Goal: Task Accomplishment & Management: Use online tool/utility

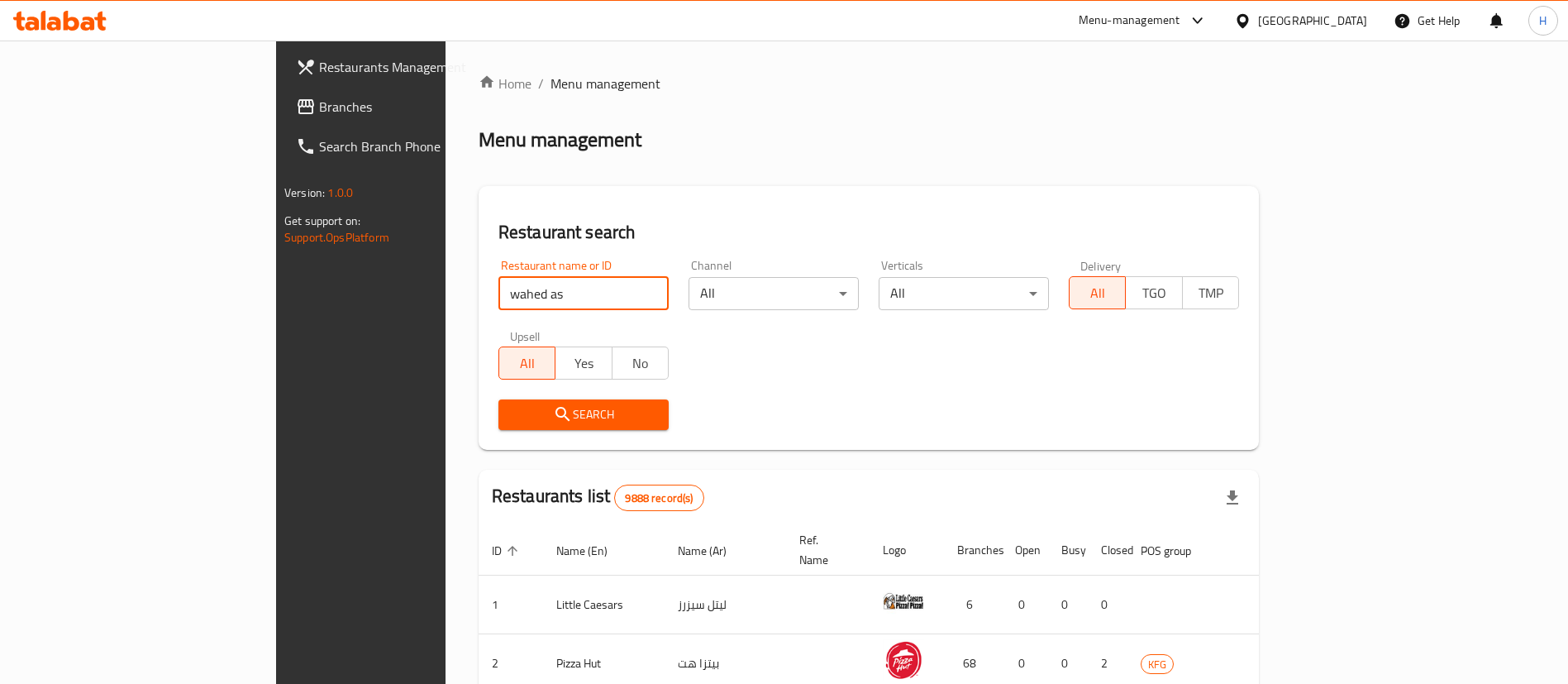
type input "wahed as"
click button "Search" at bounding box center [583, 415] width 171 height 30
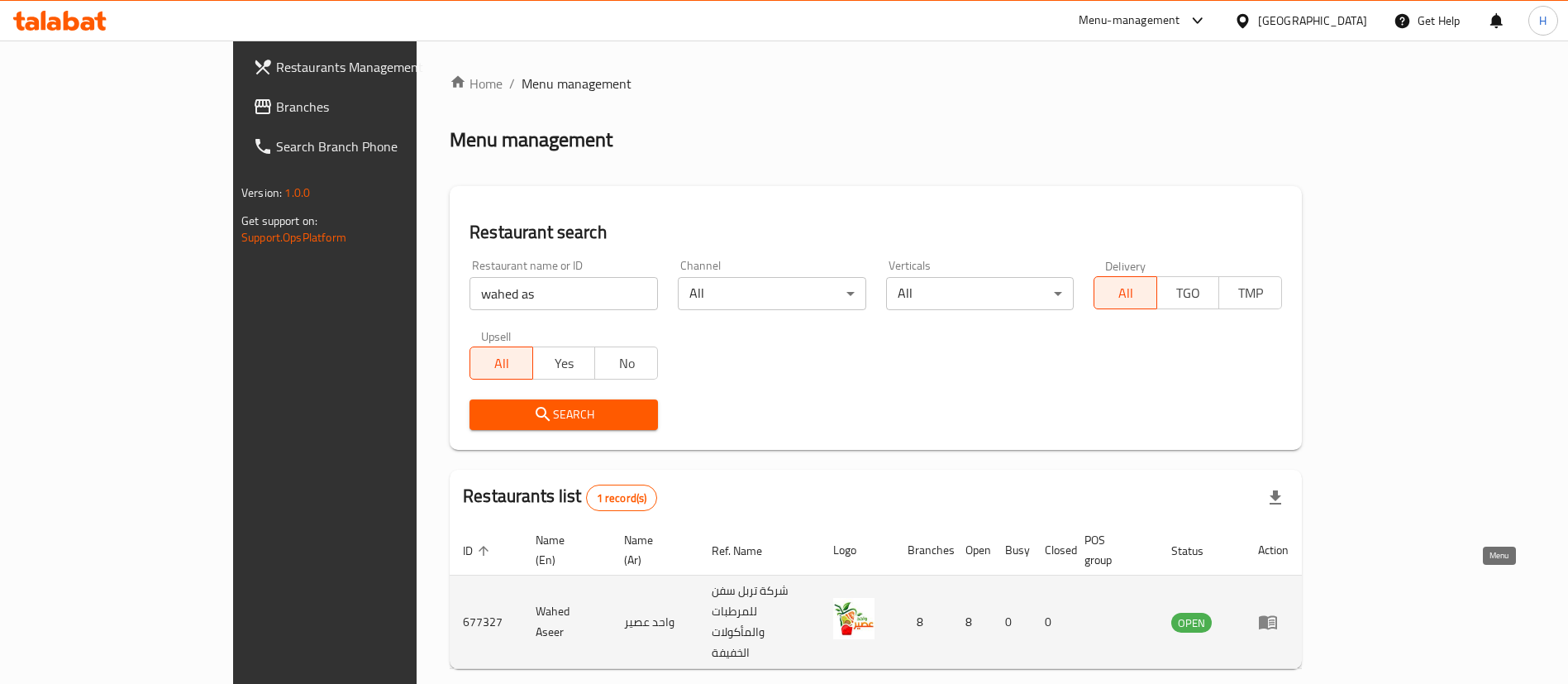
click at [1278, 616] on icon "enhanced table" at bounding box center [1268, 622] width 19 height 14
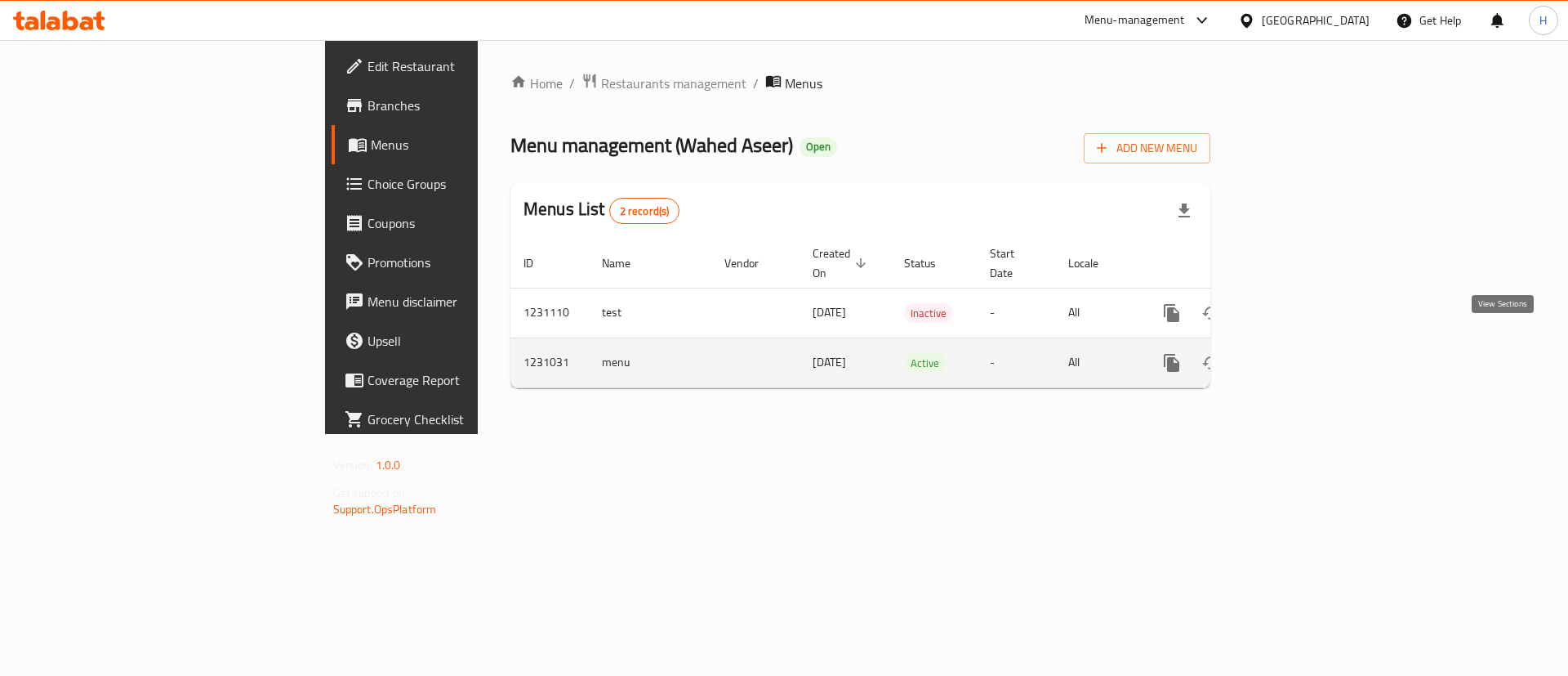
click at [1297, 356] on icon "enhanced table" at bounding box center [1289, 363] width 15 height 15
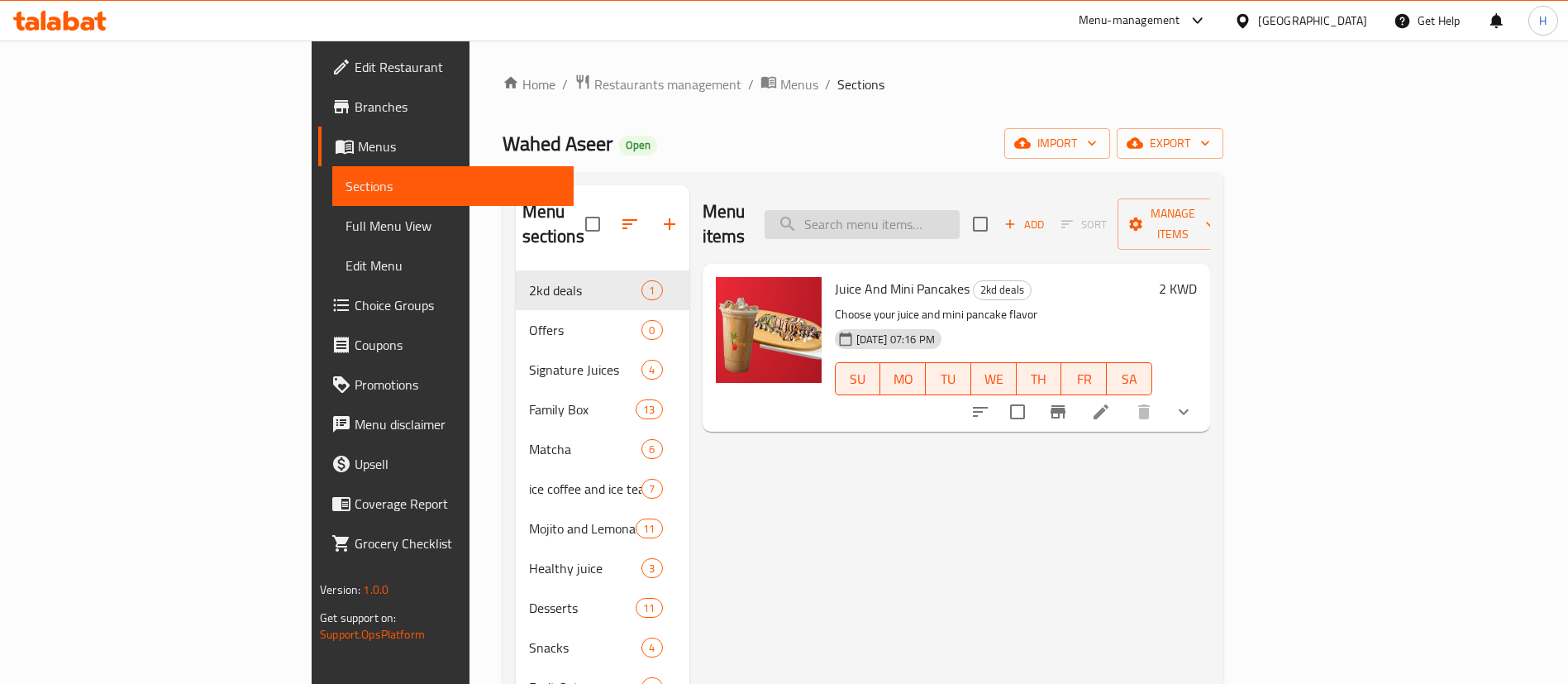
click at [960, 210] on input "search" at bounding box center [862, 225] width 195 height 29
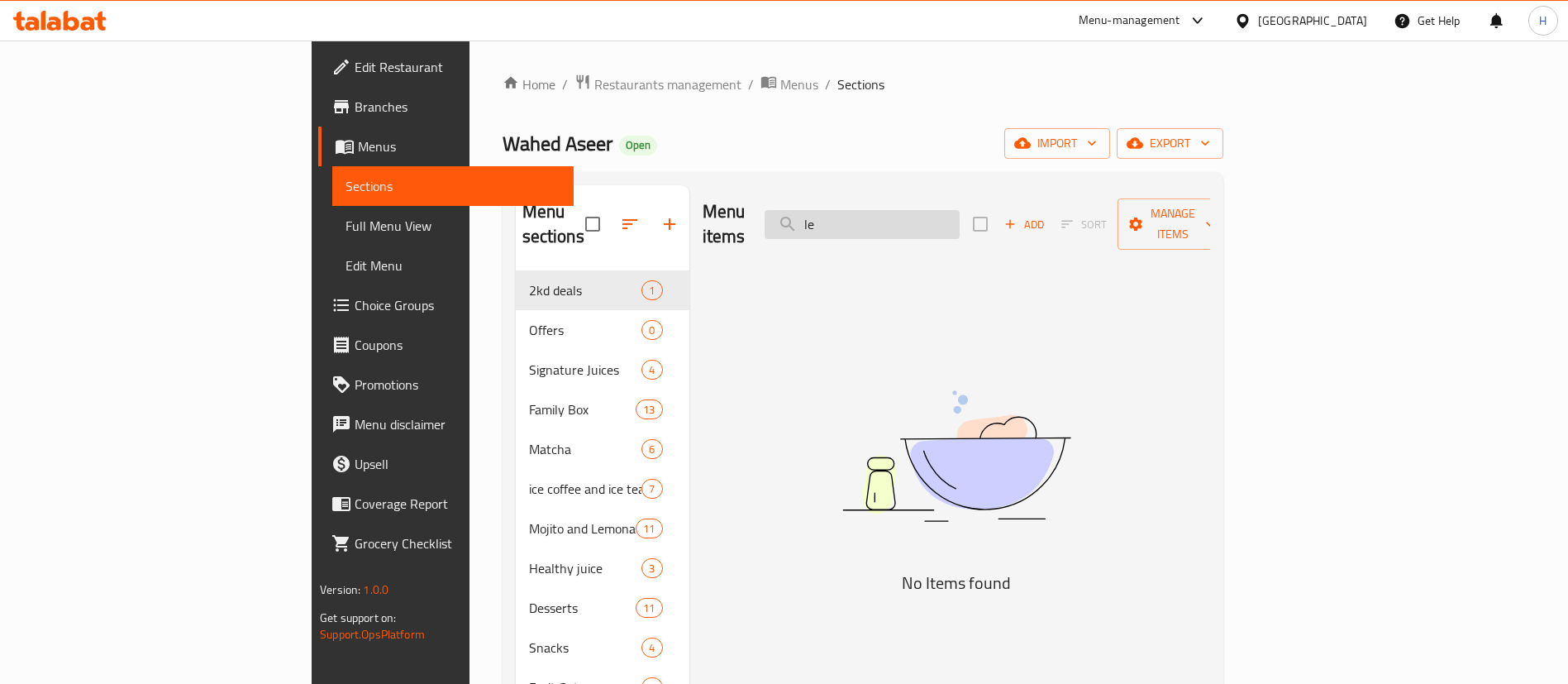
type input "l"
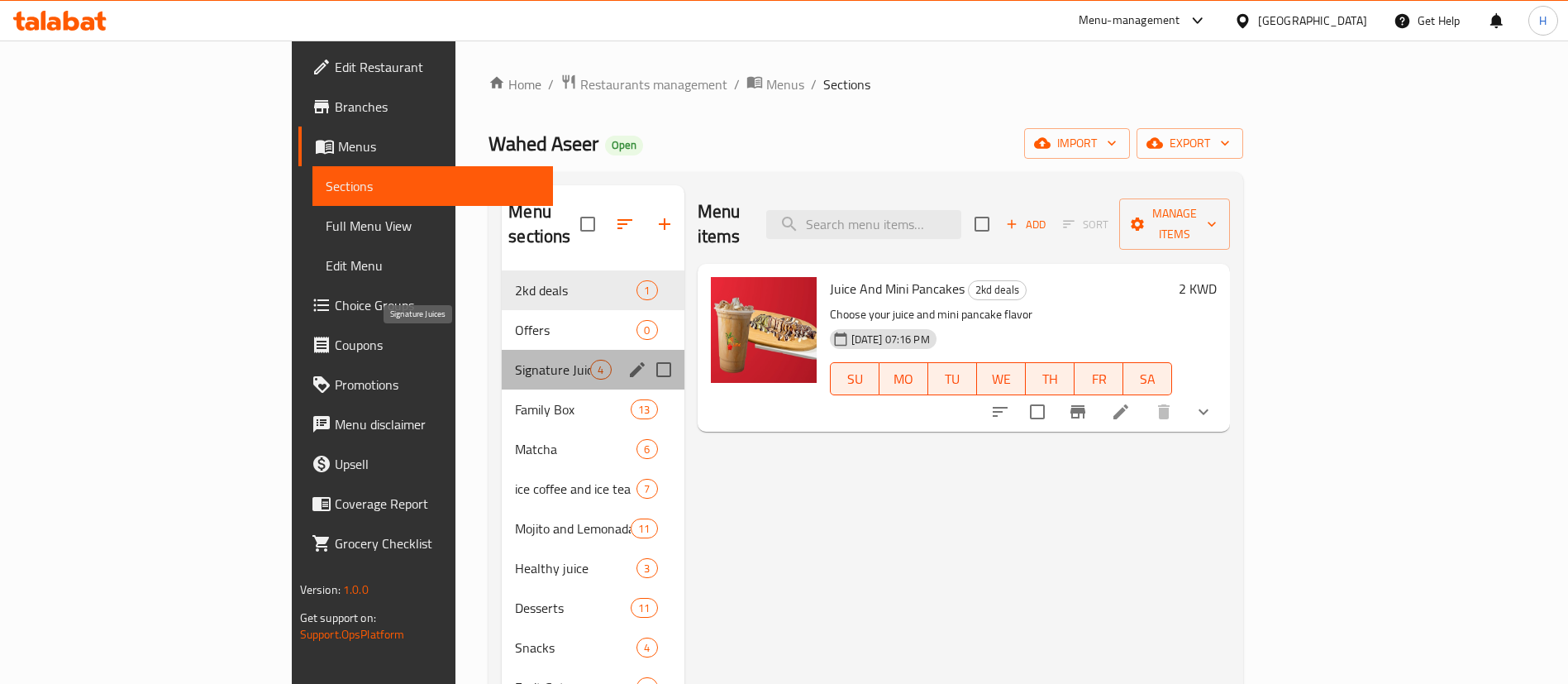
click at [515, 360] on span "Signature Juices" at bounding box center [552, 369] width 75 height 19
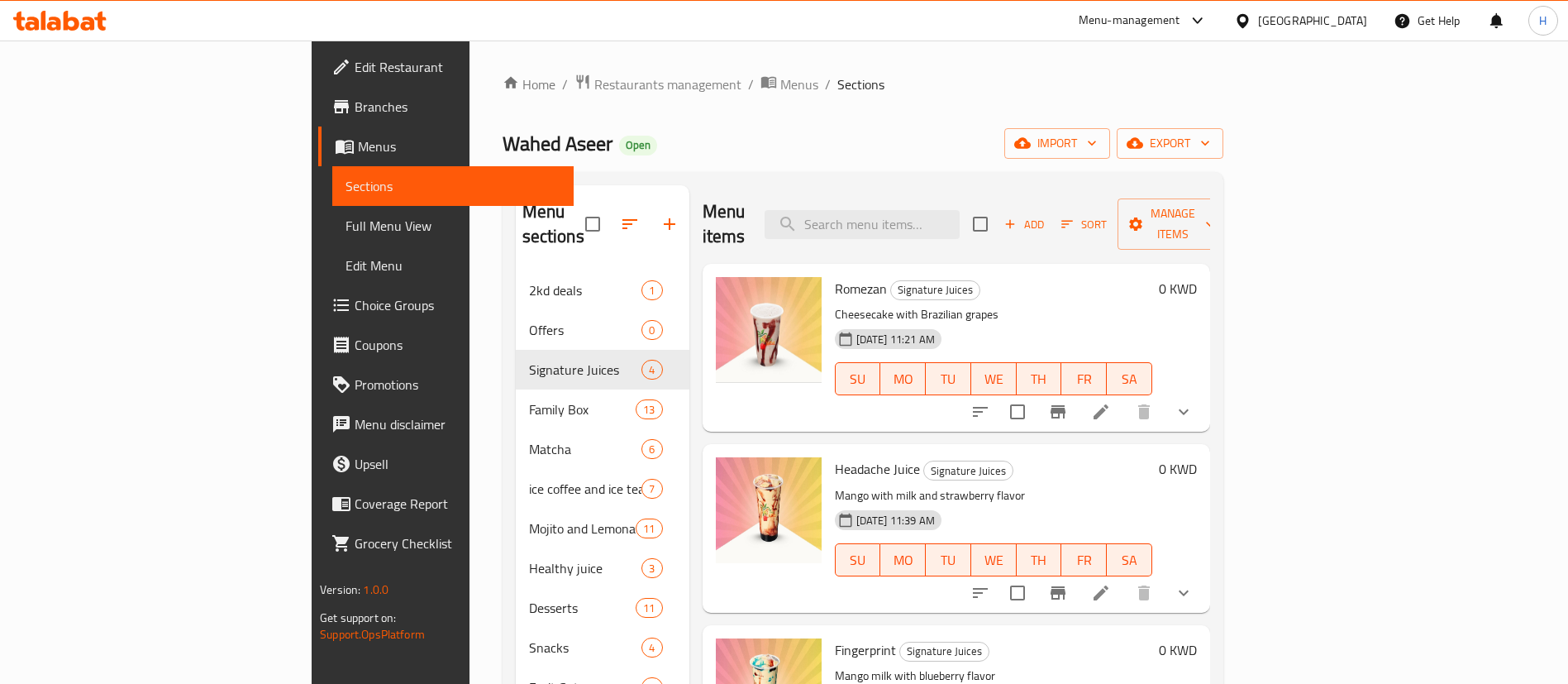
scroll to position [309, 0]
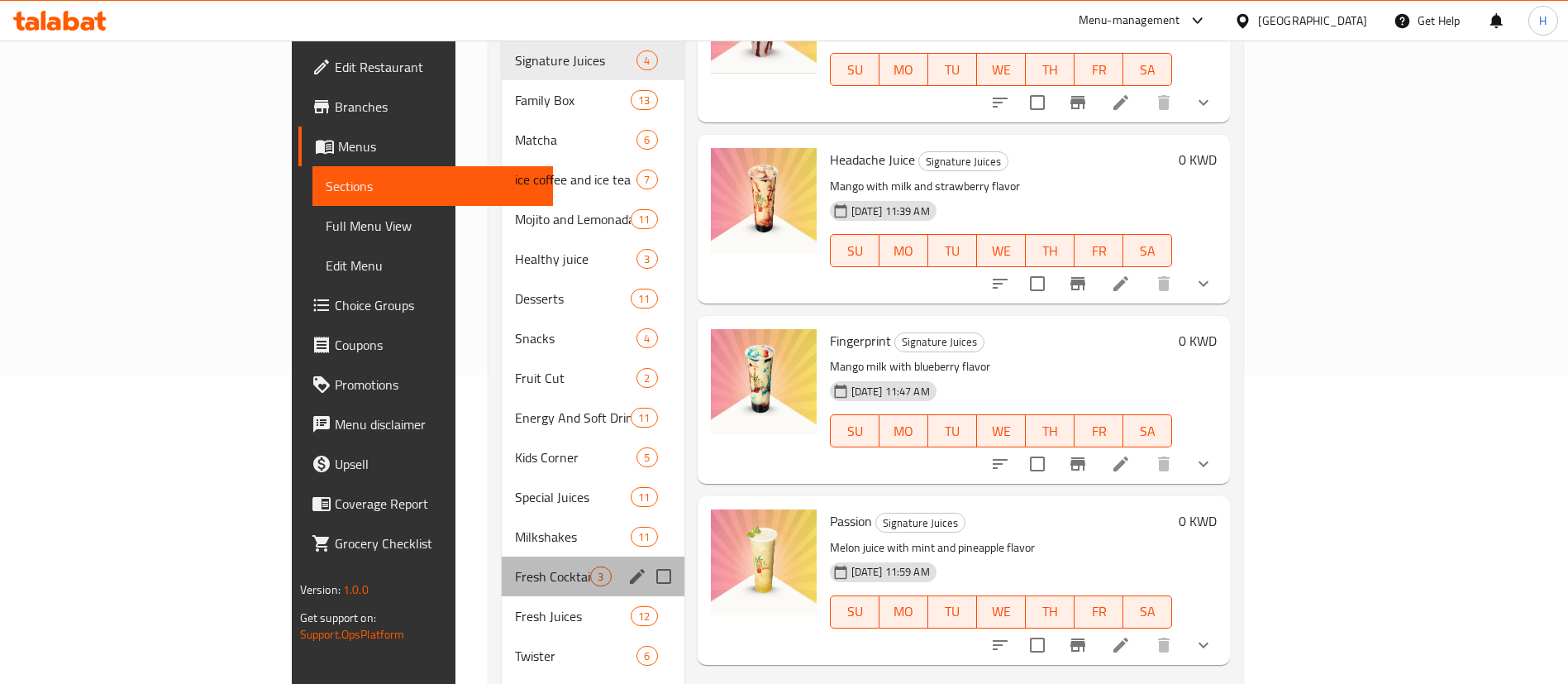
click at [502, 566] on div "Fresh Cocktail 3" at bounding box center [592, 576] width 182 height 40
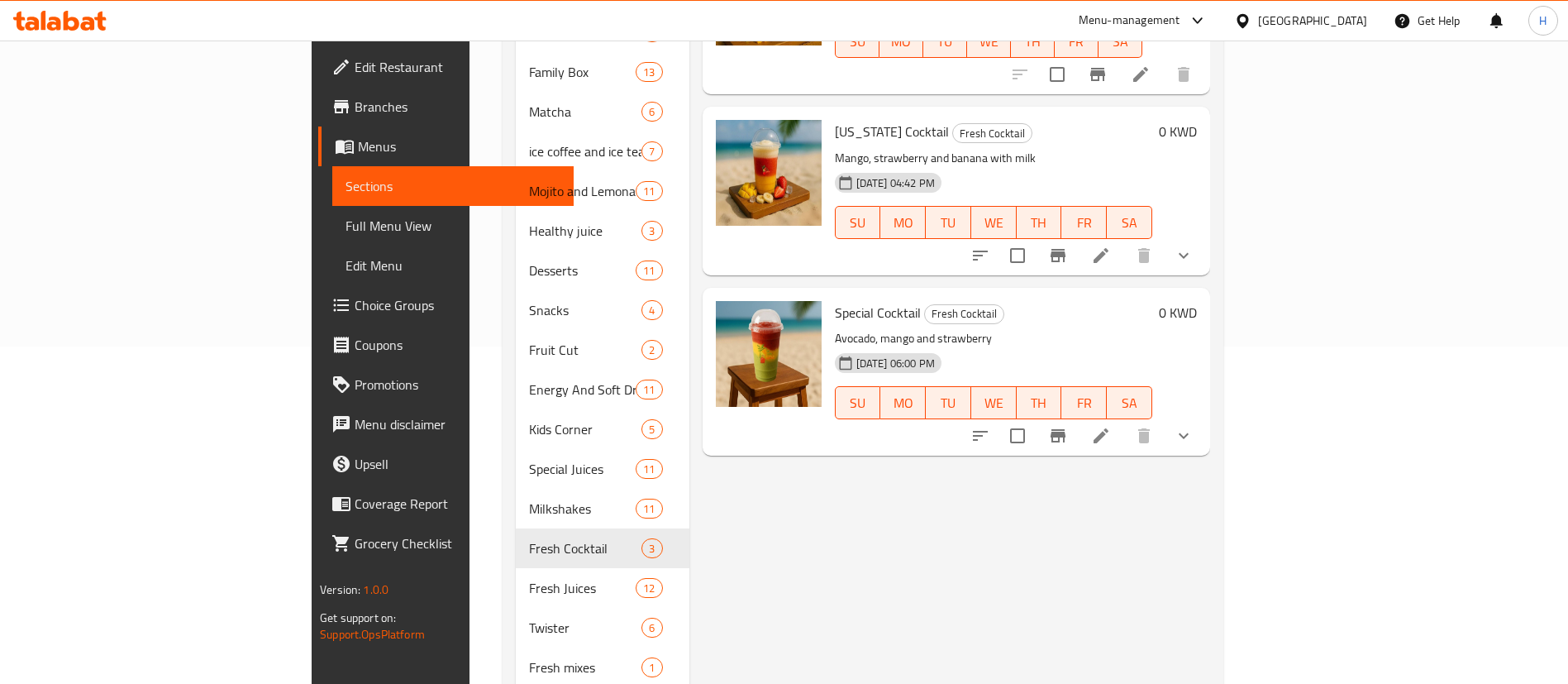
scroll to position [350, 0]
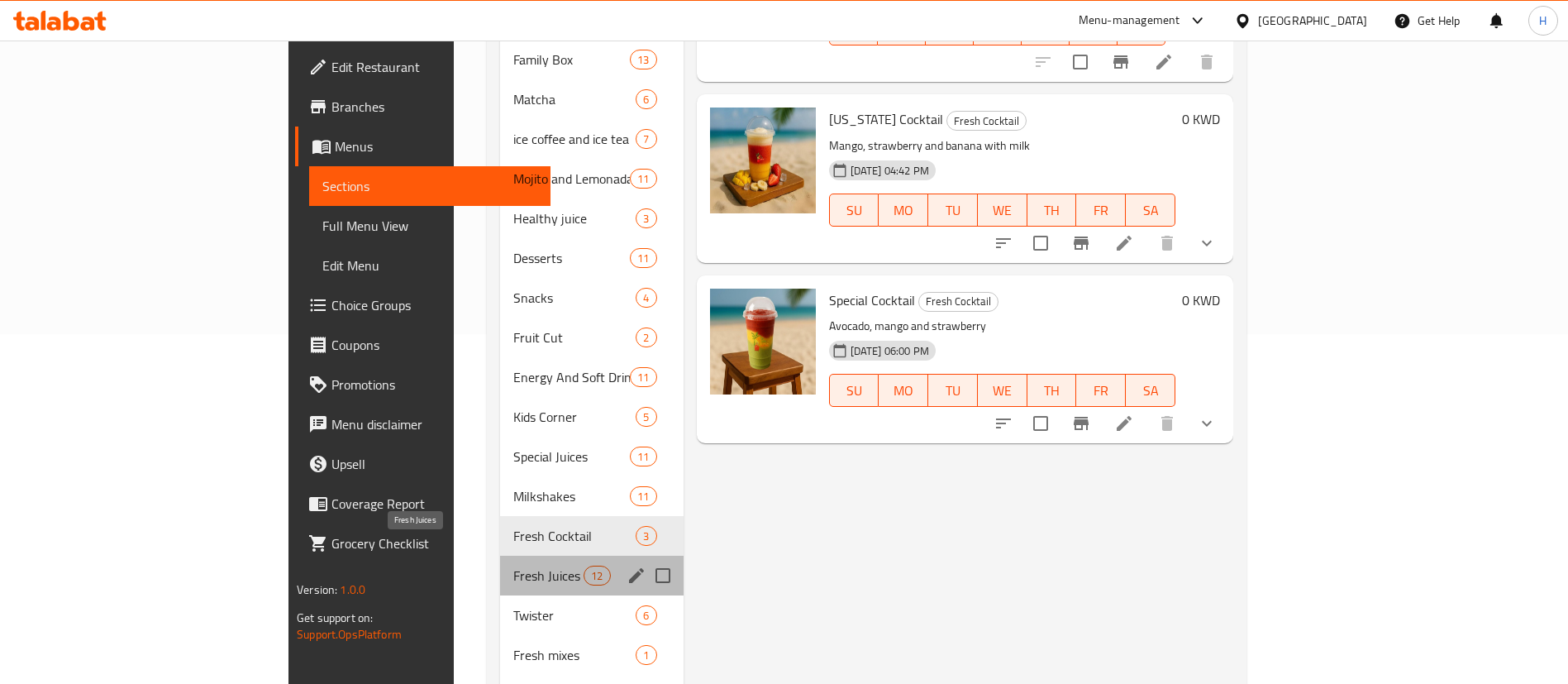
click at [513, 566] on span "Fresh Juices" at bounding box center [548, 575] width 70 height 19
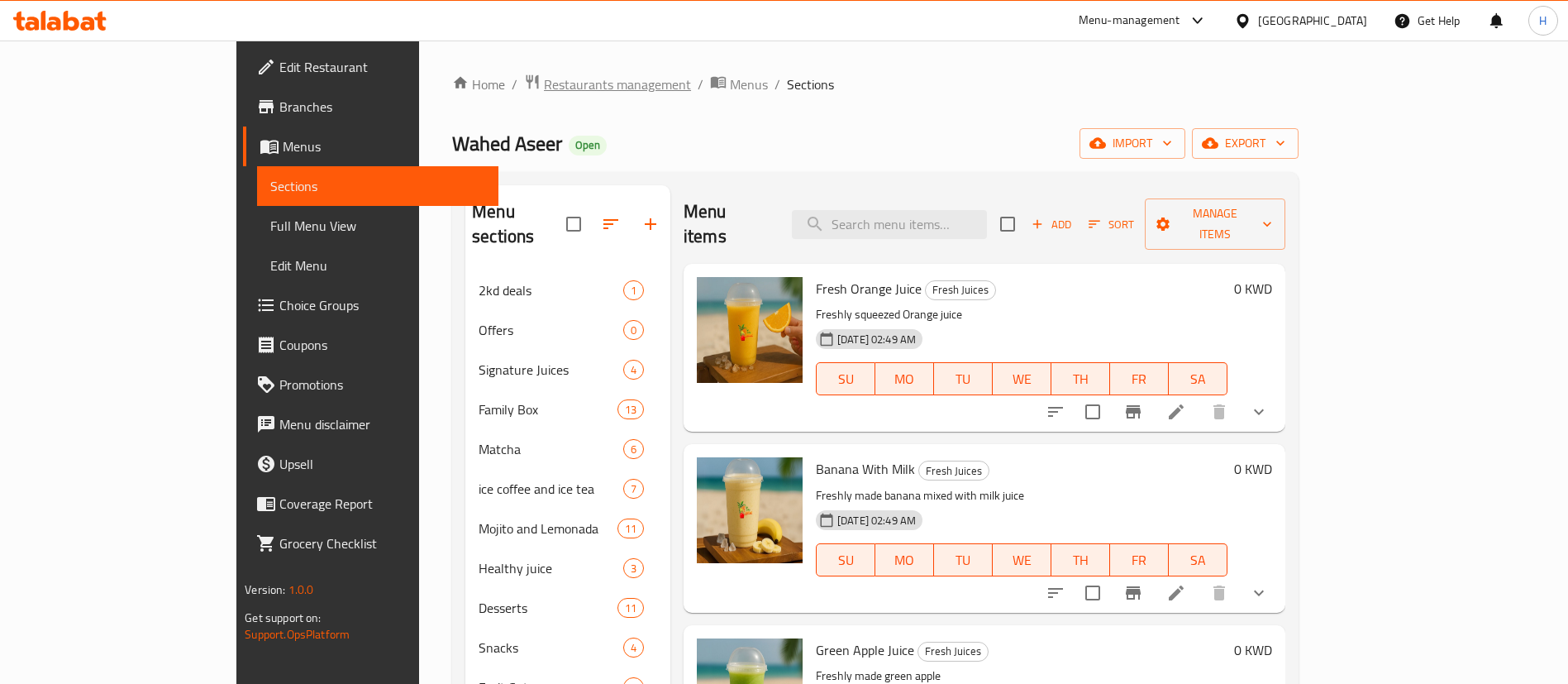
click at [544, 88] on span "Restaurants management" at bounding box center [617, 84] width 147 height 19
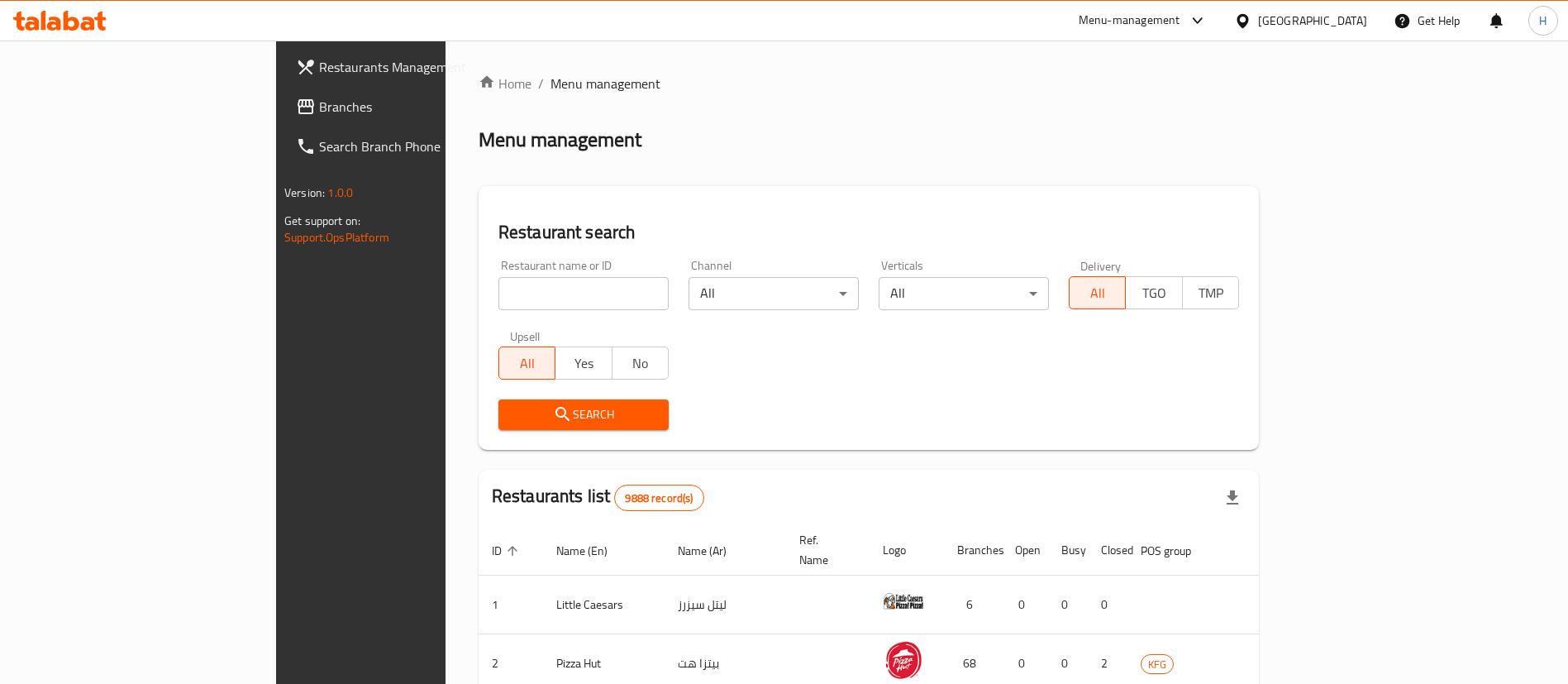
click at [529, 294] on input "search" at bounding box center [583, 293] width 171 height 33
type input "3aks a"
click button "Search" at bounding box center [583, 415] width 171 height 30
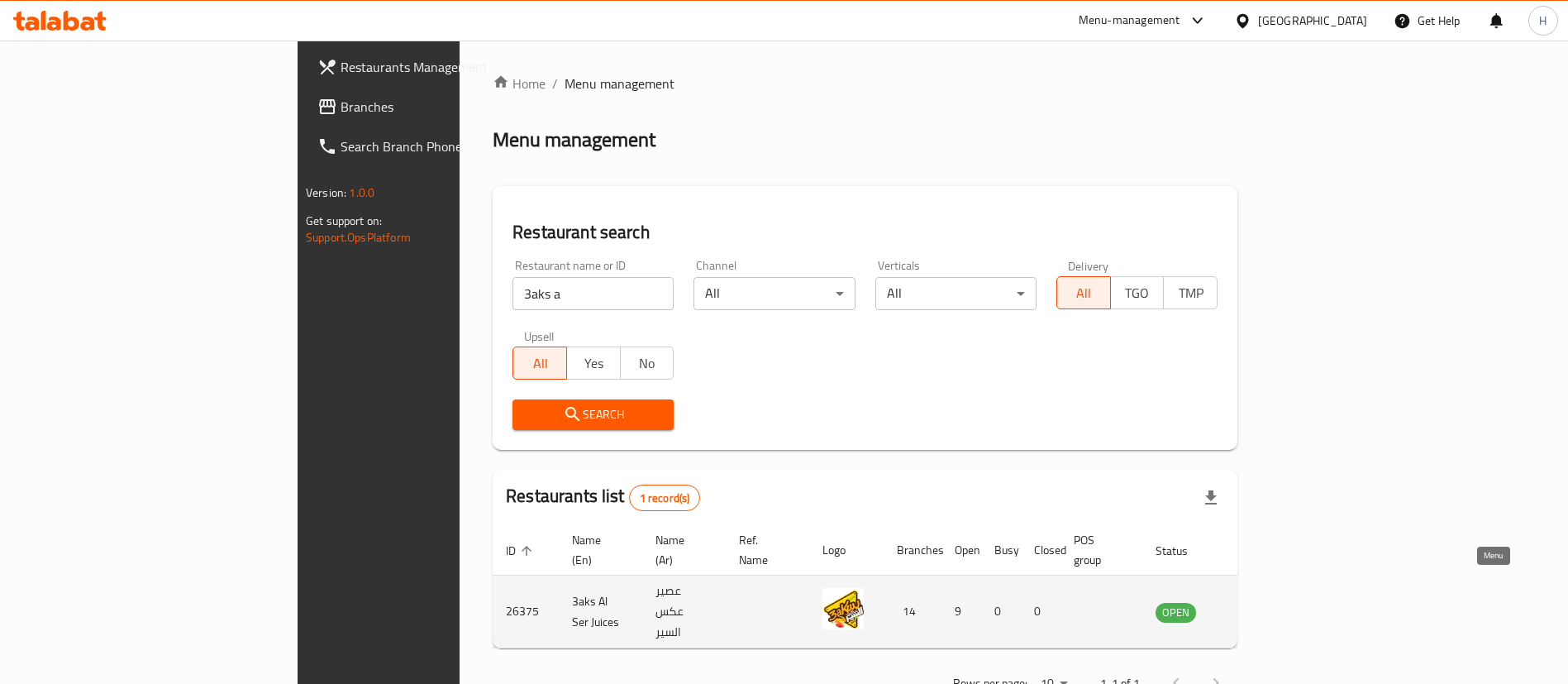
click at [1262, 602] on icon "enhanced table" at bounding box center [1251, 611] width 19 height 19
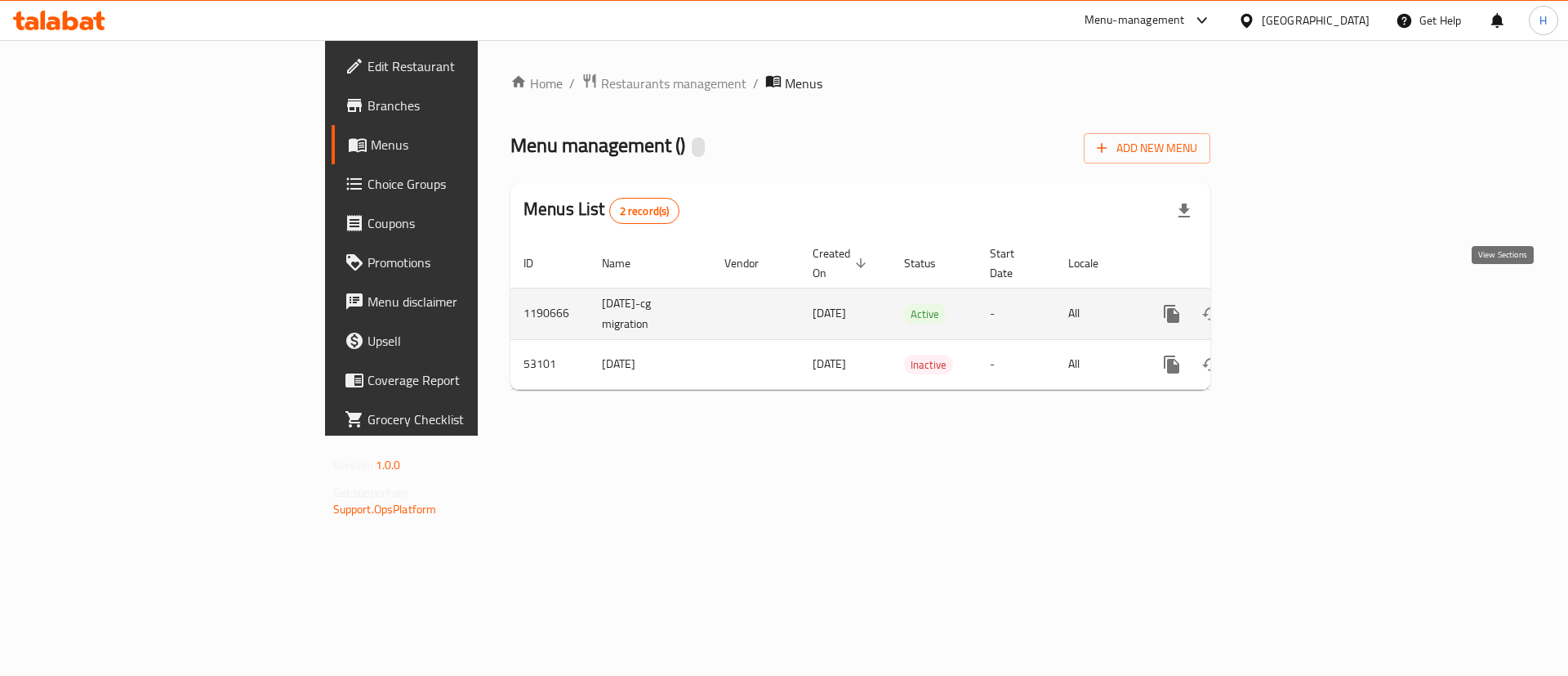
click at [1309, 305] on link "enhanced table" at bounding box center [1289, 313] width 39 height 39
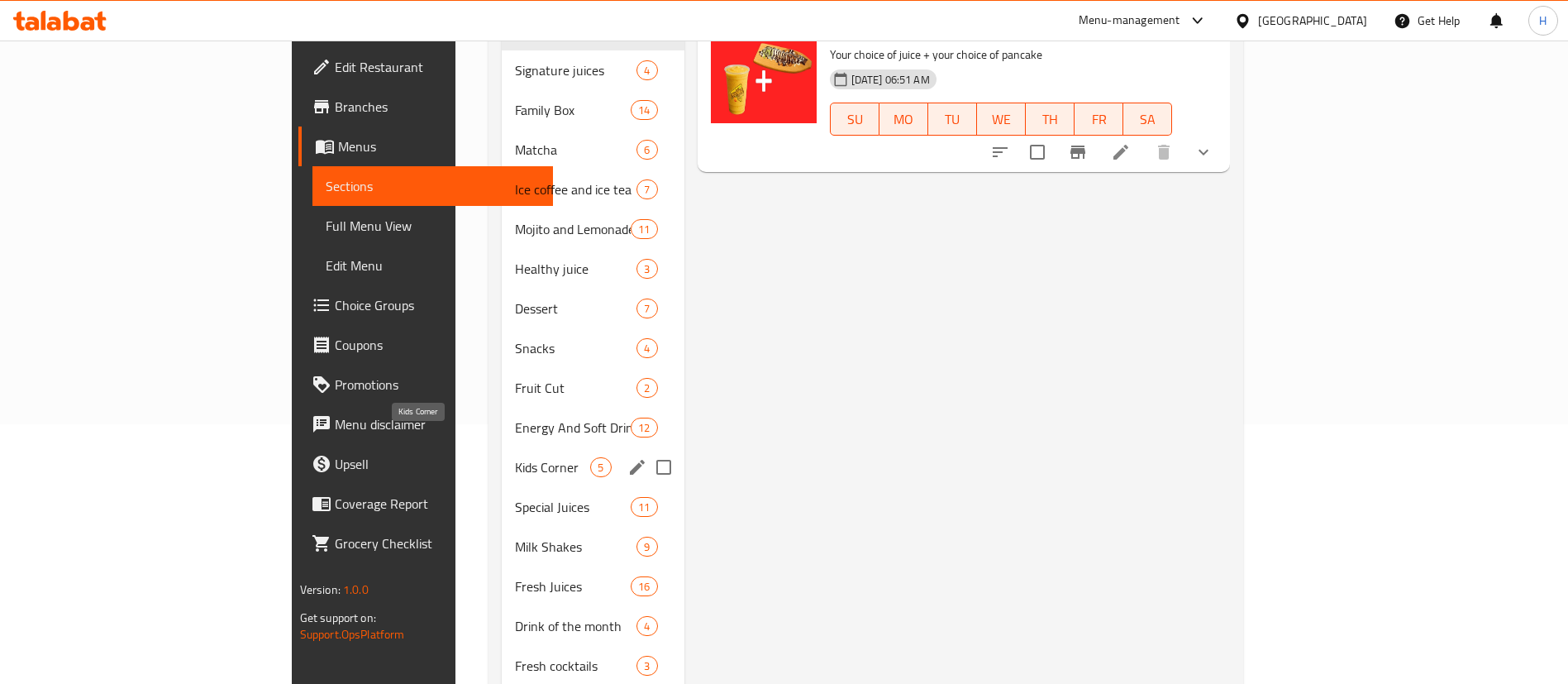
scroll to position [260, 0]
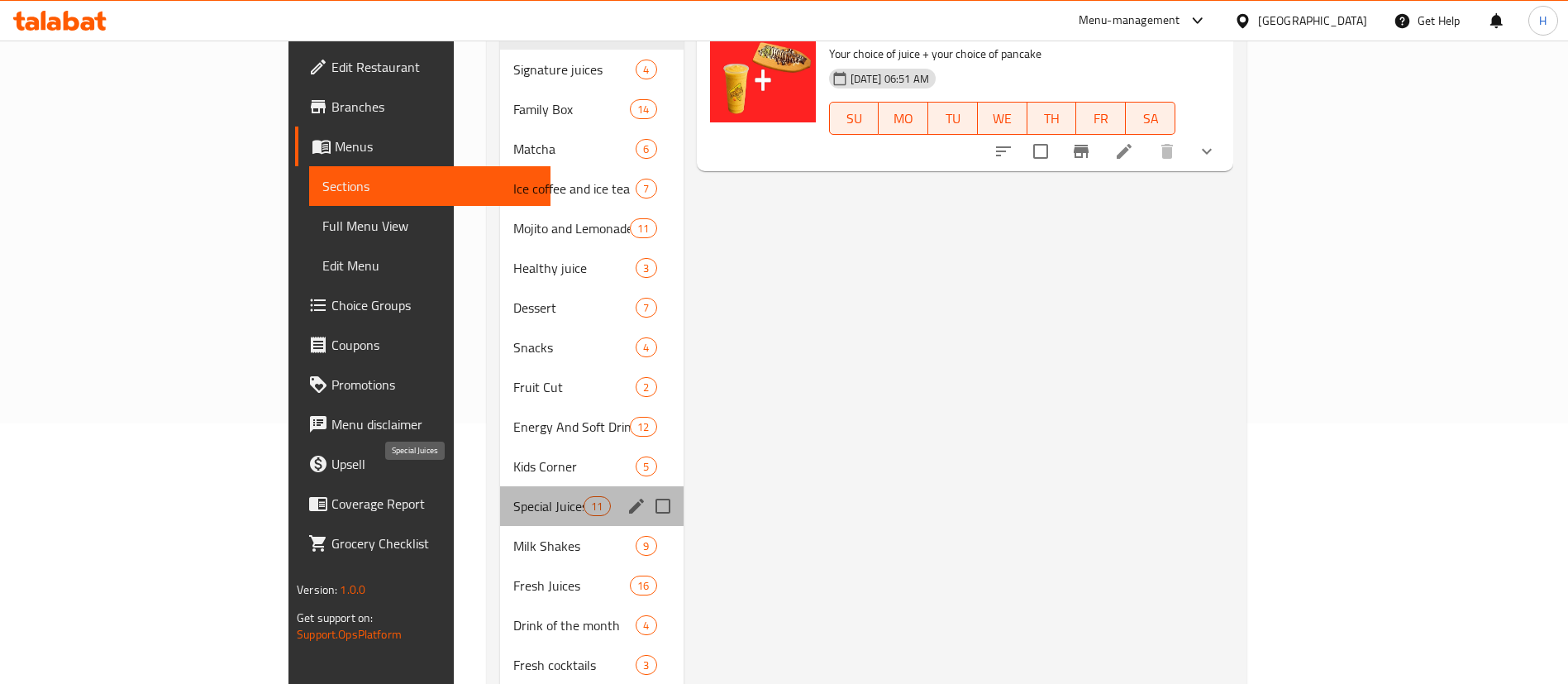
click at [513, 496] on span "Special Juices" at bounding box center [548, 505] width 70 height 19
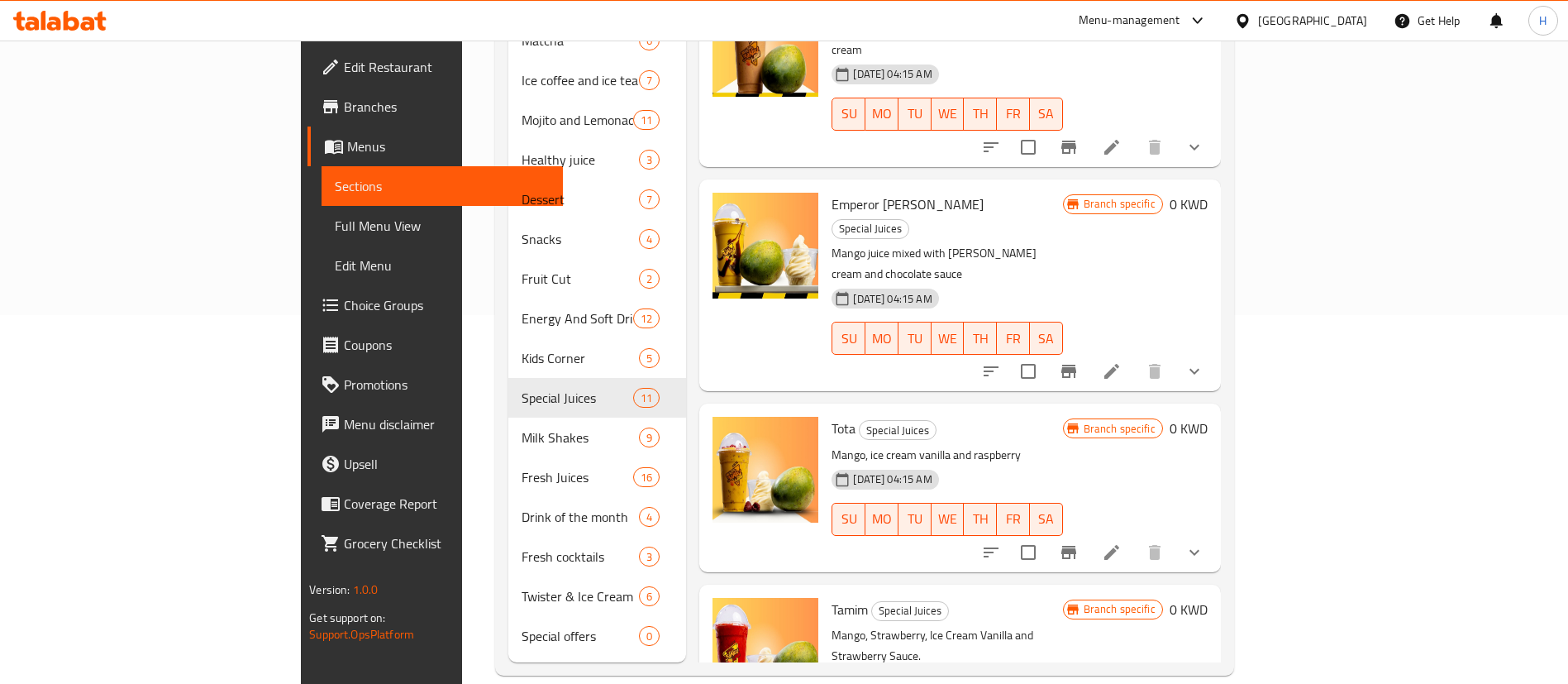
scroll to position [1207, 0]
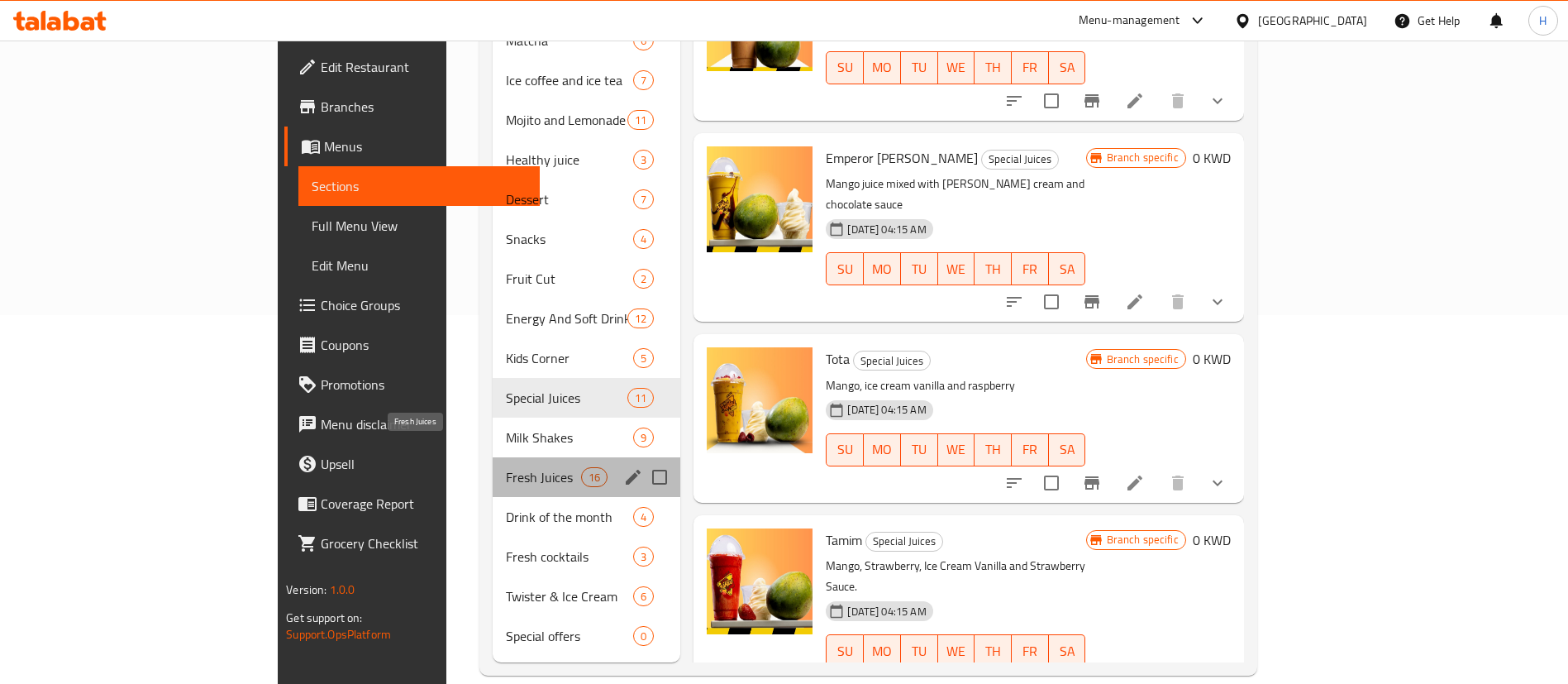
click at [506, 467] on span "Fresh Juices" at bounding box center [543, 476] width 75 height 19
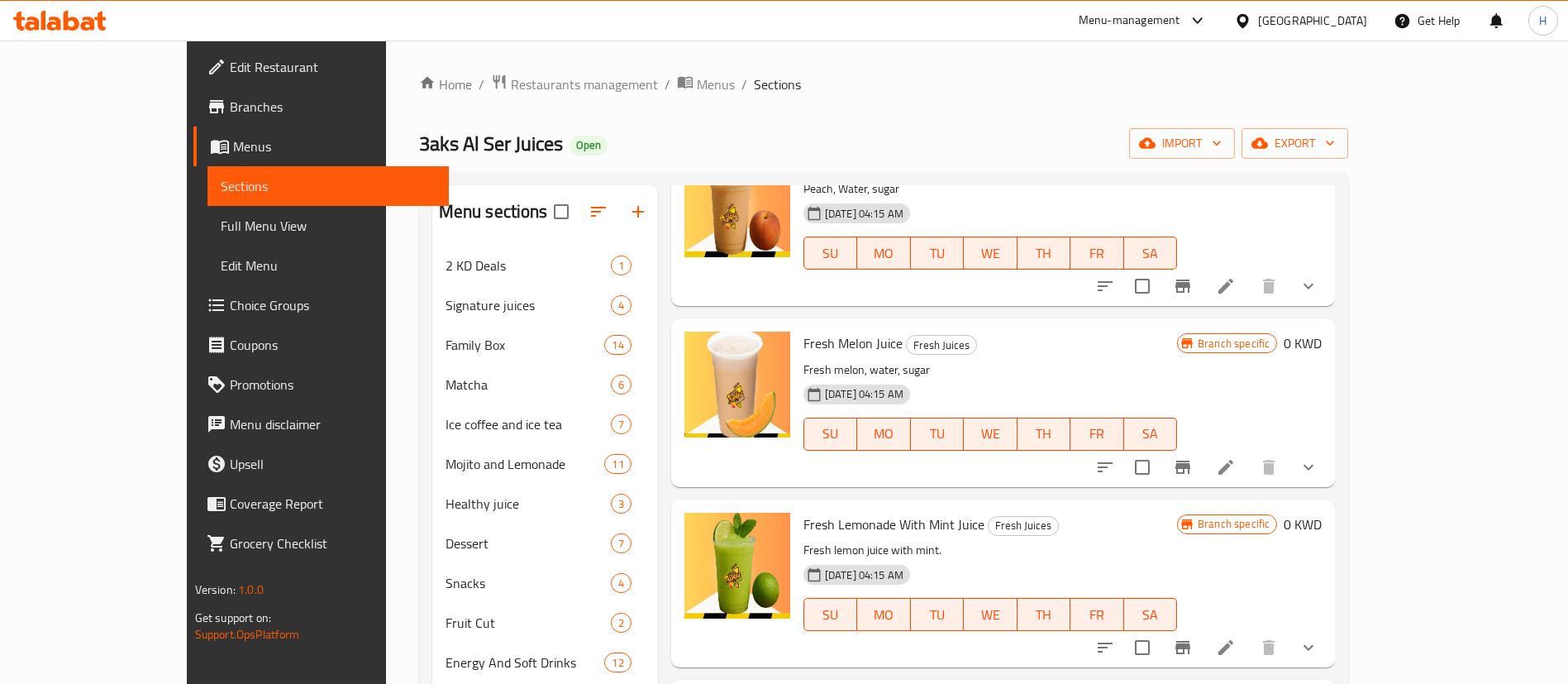
scroll to position [1240, 0]
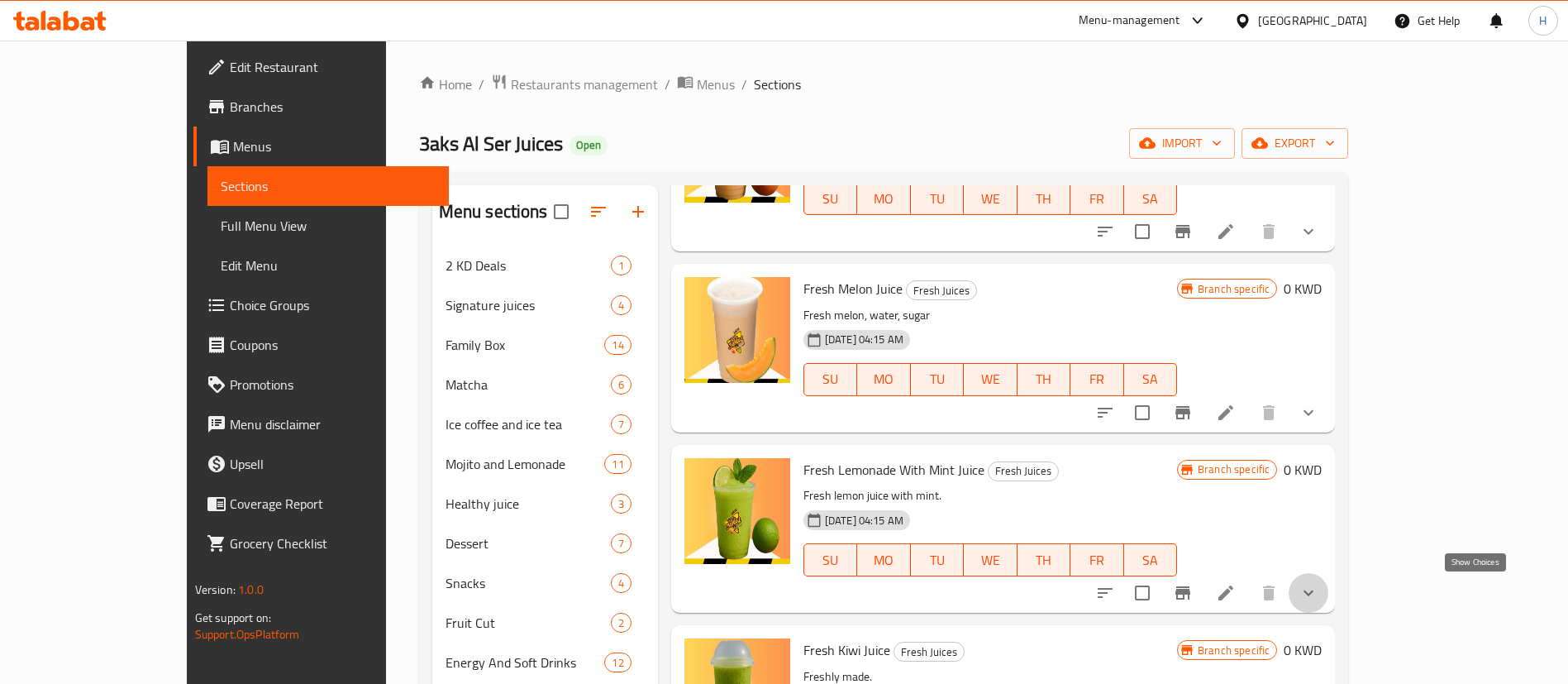
click at [1319, 601] on icon "show more" at bounding box center [1308, 592] width 19 height 19
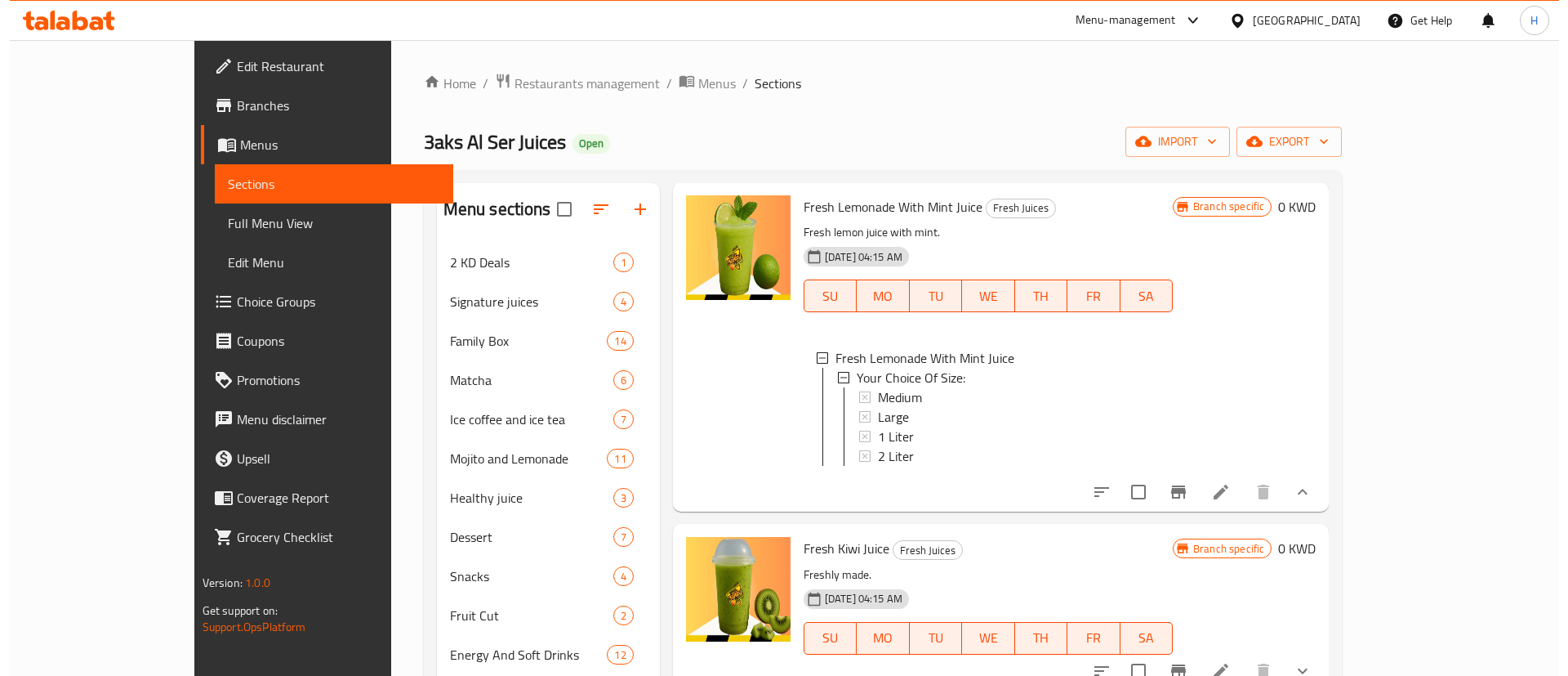
scroll to position [1483, 0]
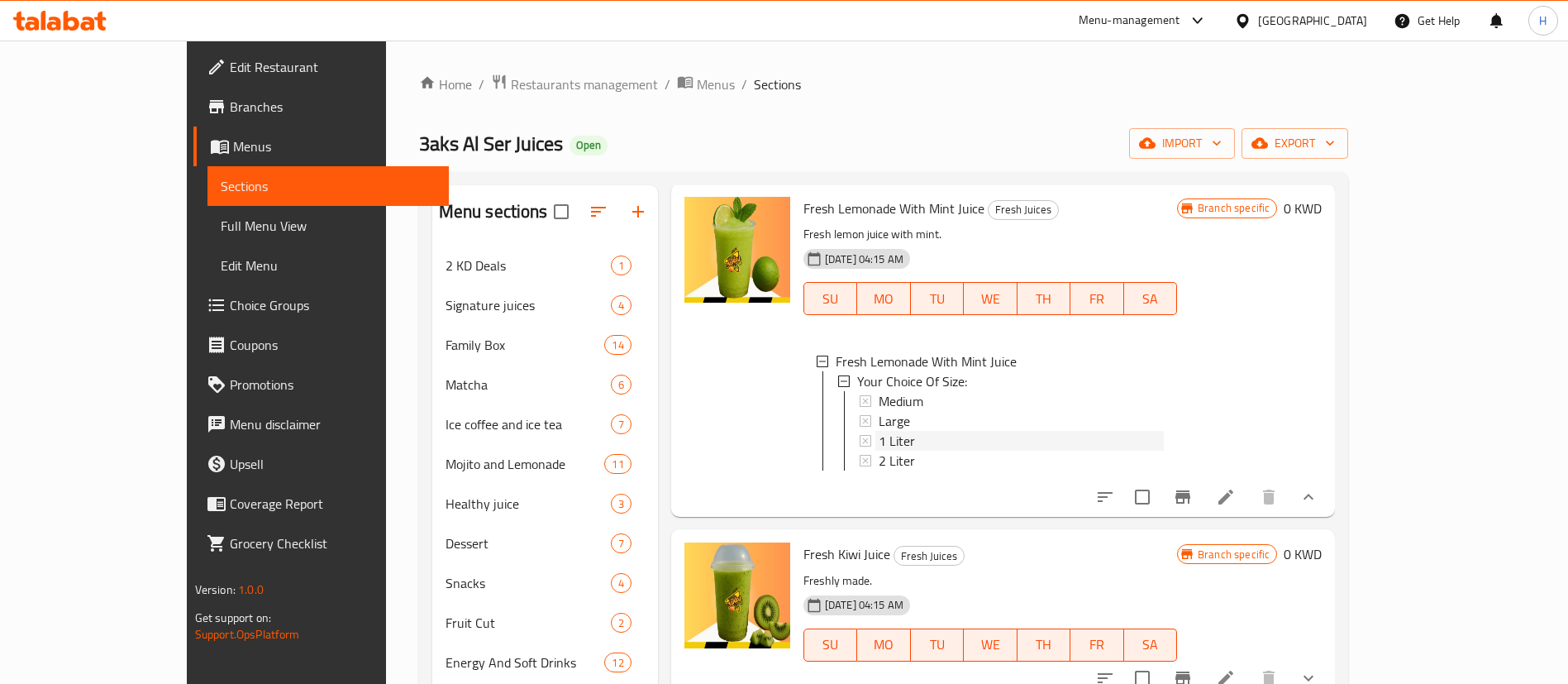
click at [879, 442] on span "1 Liter" at bounding box center [897, 440] width 36 height 19
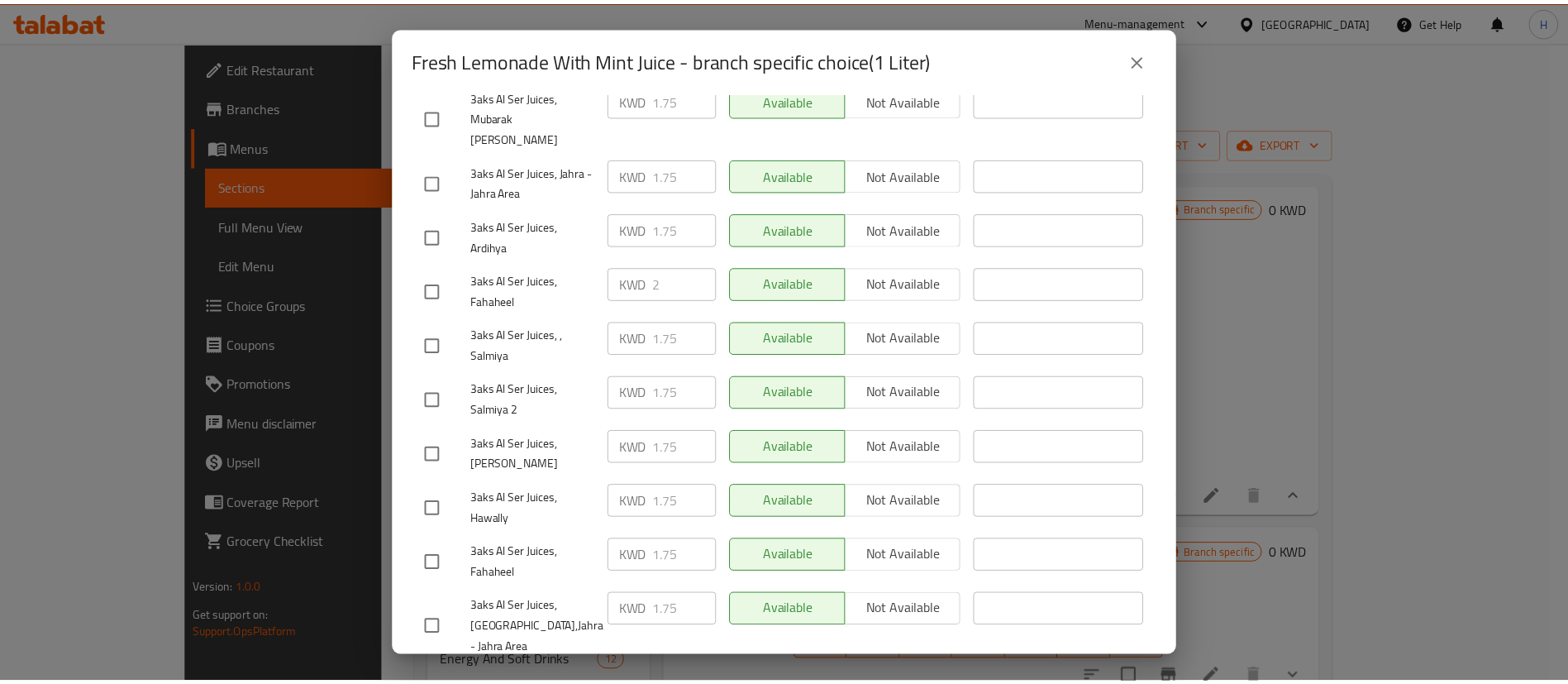
scroll to position [313, 0]
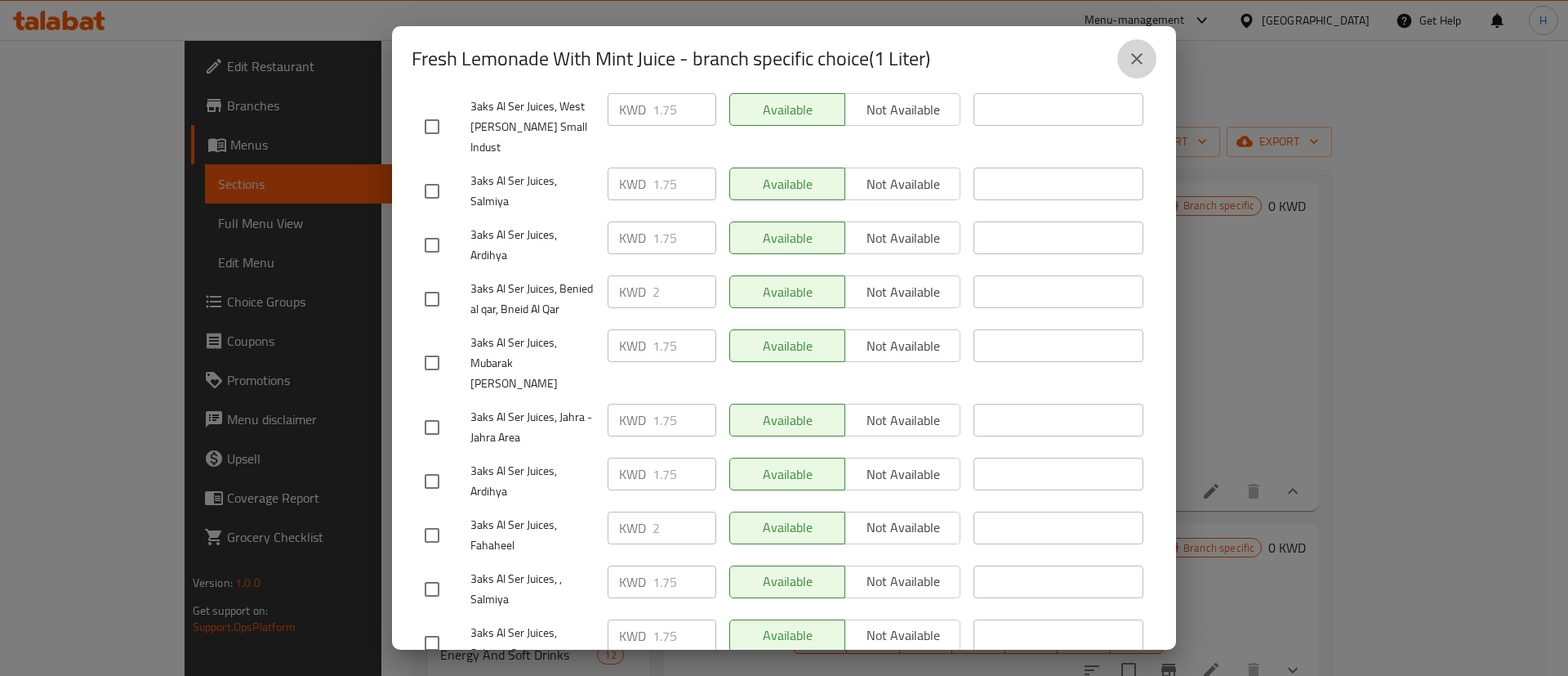
click at [1128, 53] on icon "close" at bounding box center [1136, 58] width 19 height 19
